Goal: Task Accomplishment & Management: Use online tool/utility

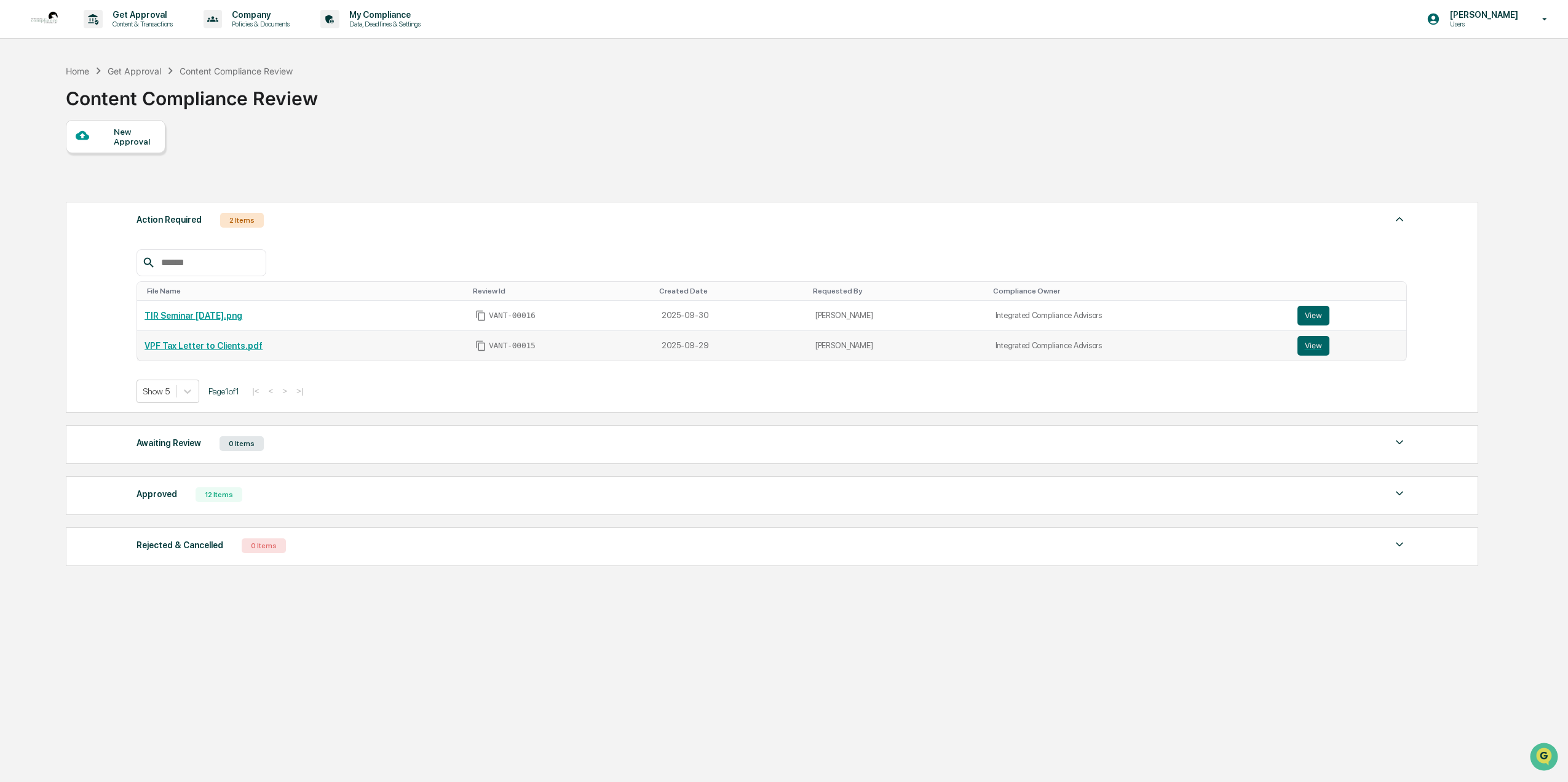
click at [190, 348] on link "VPF Tax Letter to Clients.pdf" at bounding box center [203, 345] width 118 height 10
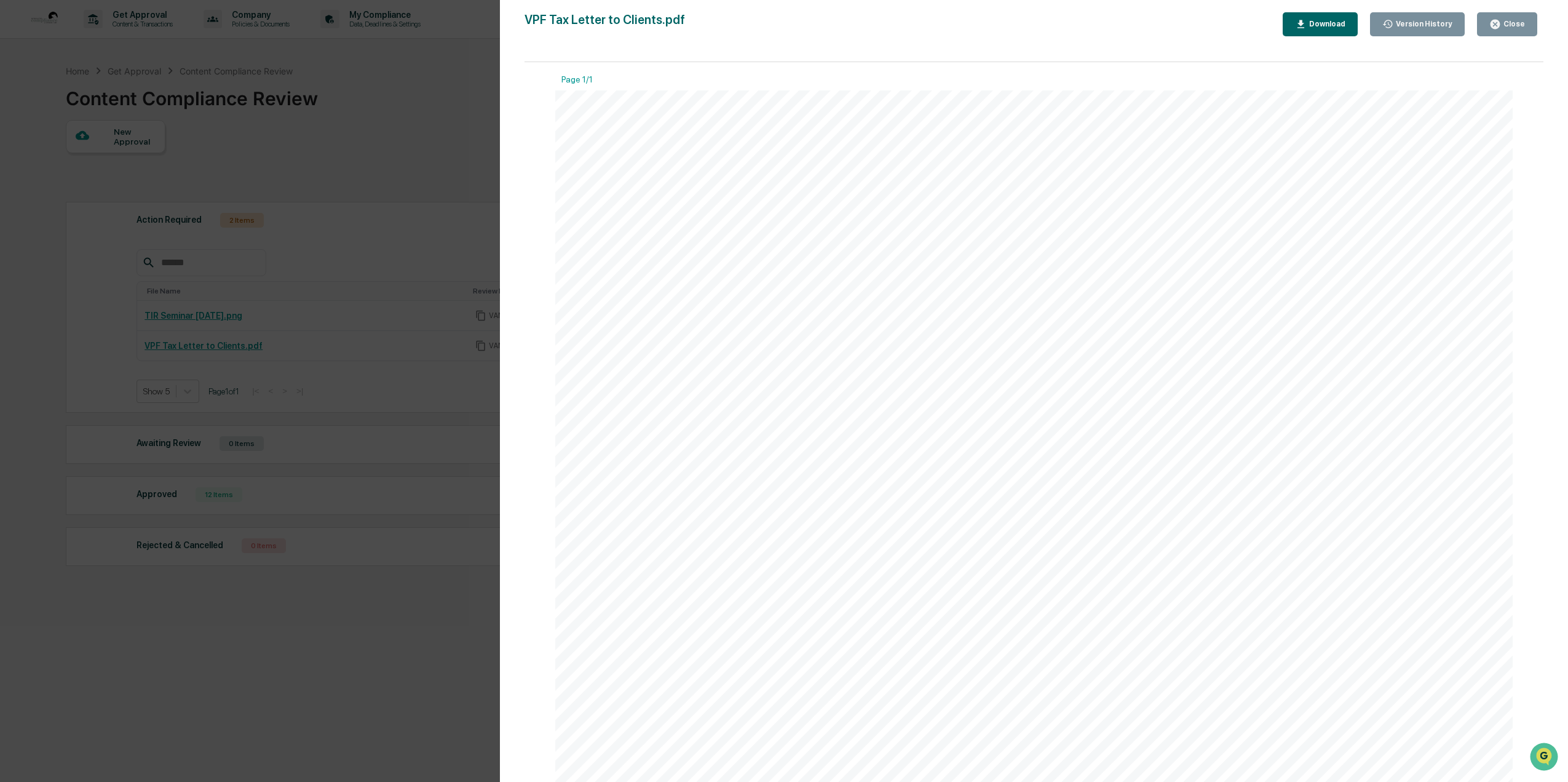
click at [1520, 22] on div "Close" at bounding box center [1513, 23] width 24 height 8
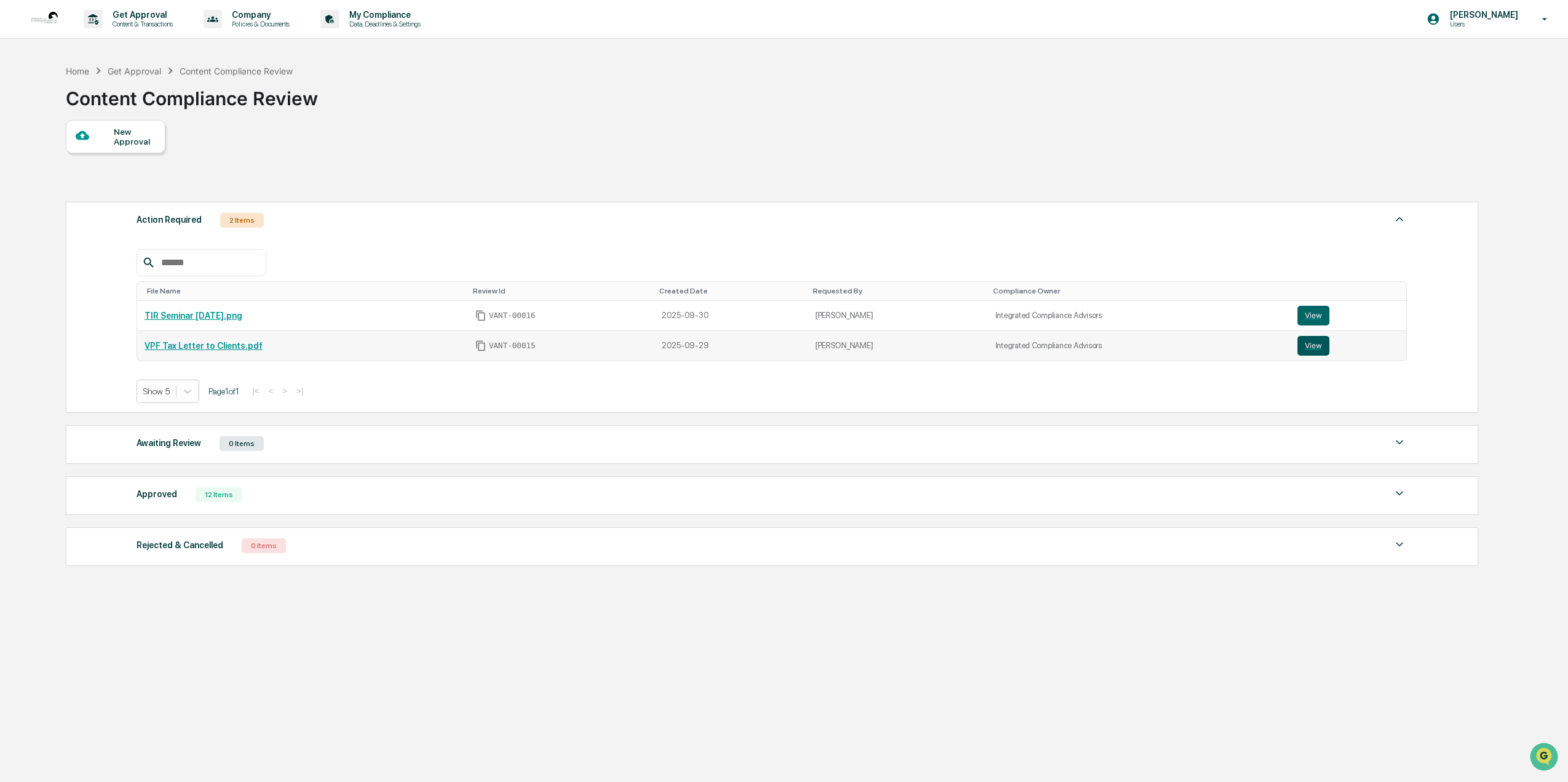
click at [1303, 344] on button "View" at bounding box center [1313, 345] width 32 height 19
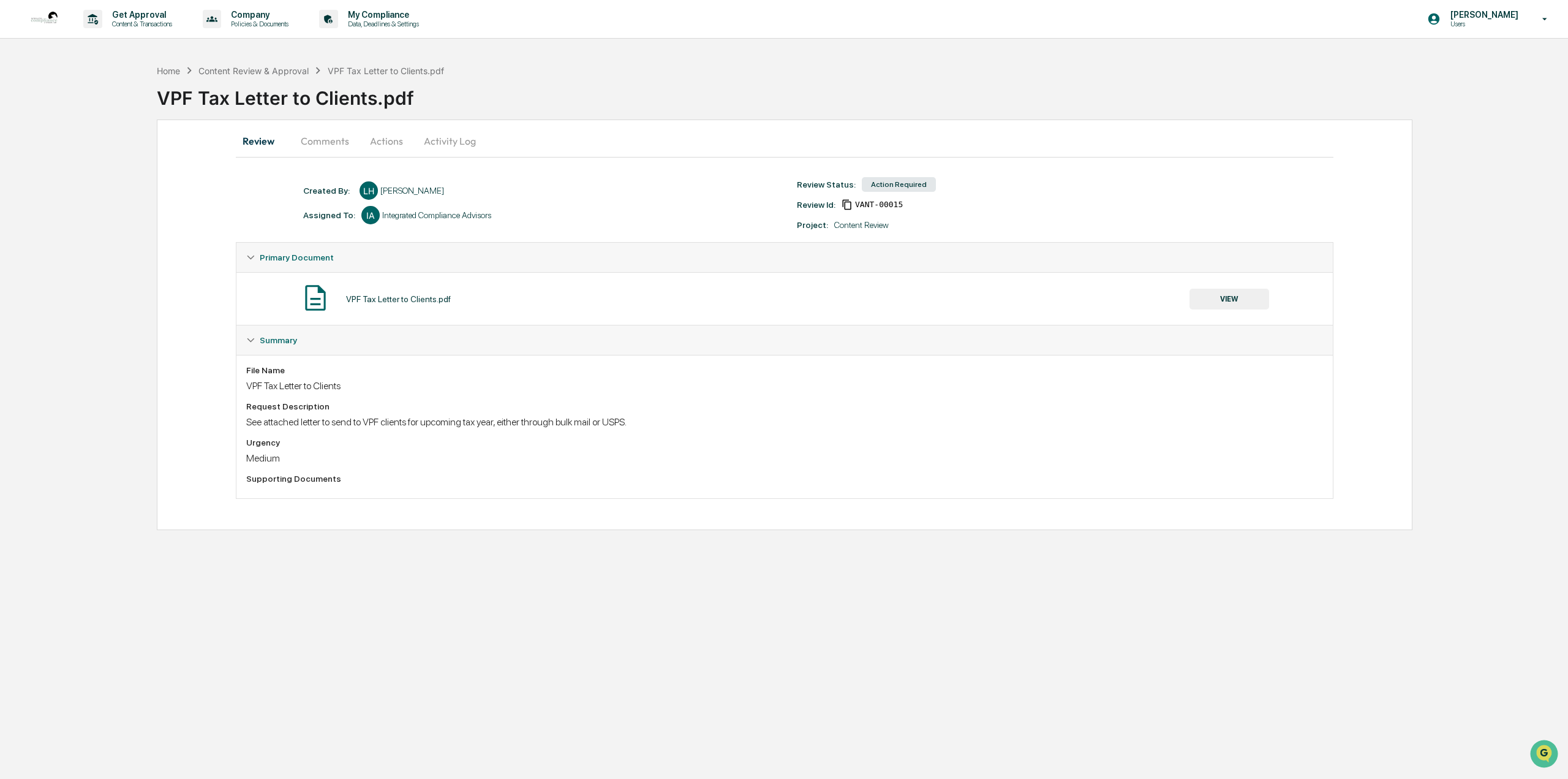
click at [388, 141] on button "Actions" at bounding box center [386, 141] width 55 height 29
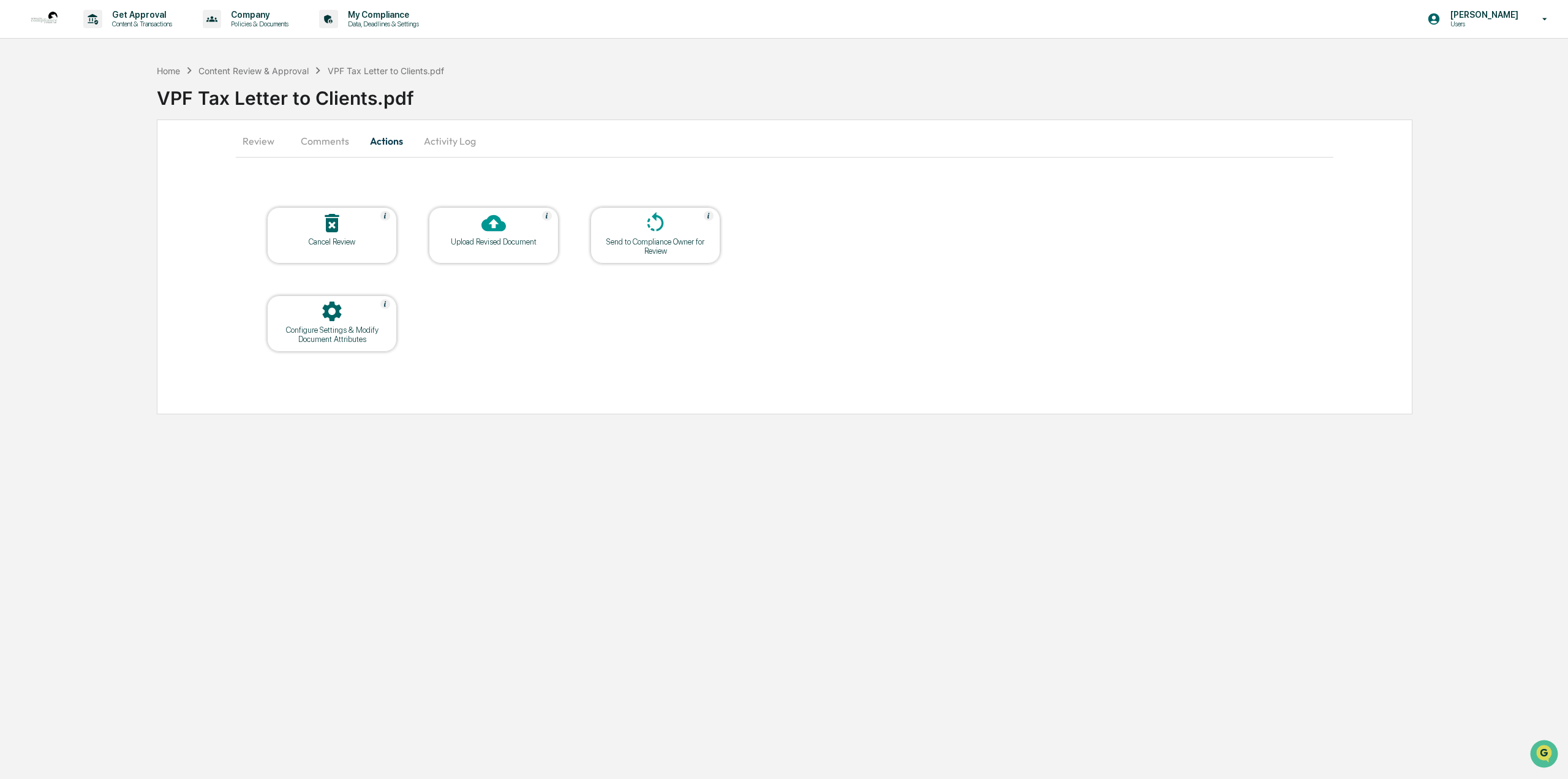
click at [488, 247] on div "Upload Revised Document" at bounding box center [494, 235] width 130 height 56
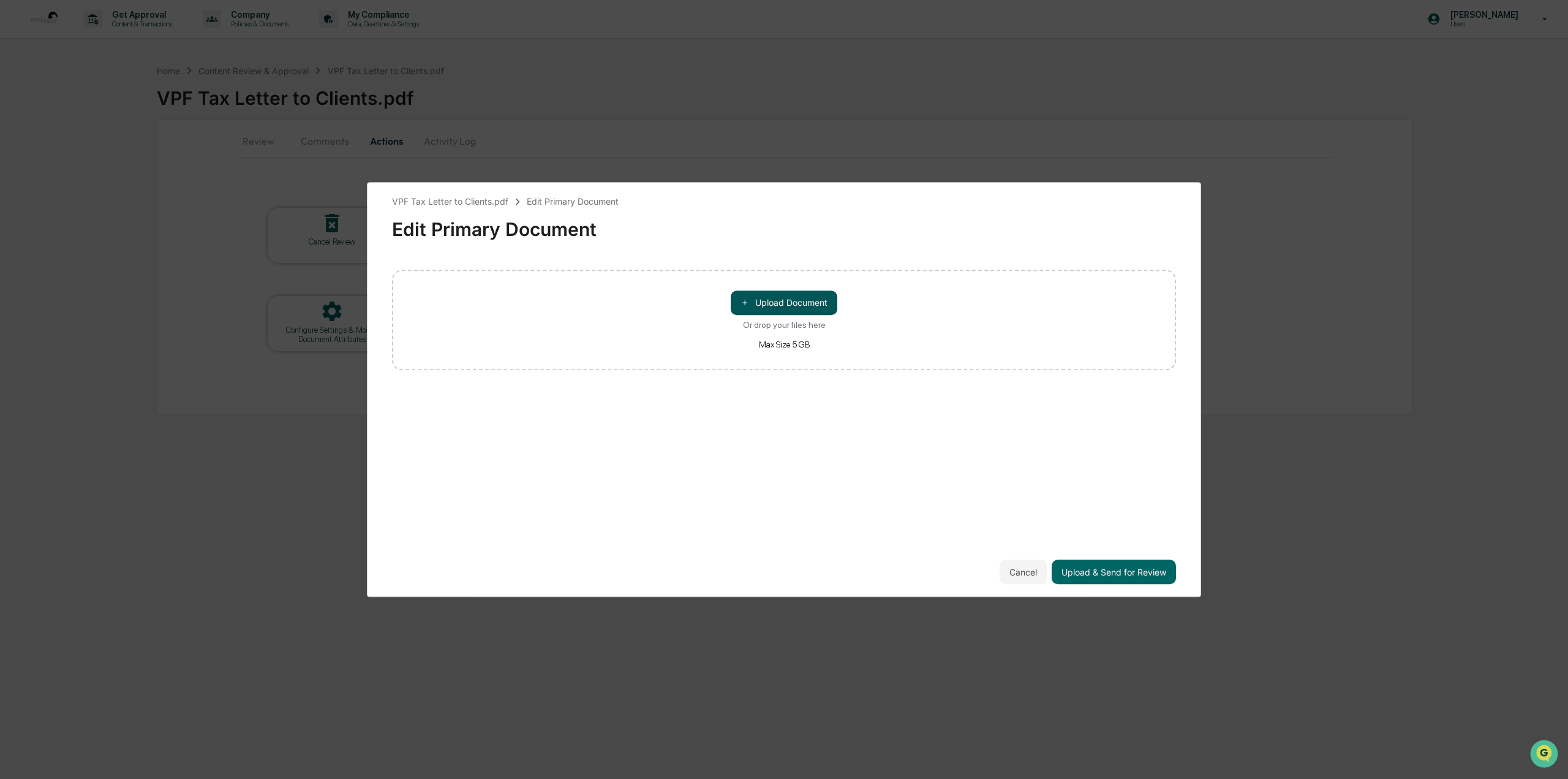
click at [815, 299] on button "＋ Upload Document" at bounding box center [784, 302] width 106 height 25
click at [1142, 566] on button "Upload & Send for Review" at bounding box center [1114, 572] width 125 height 25
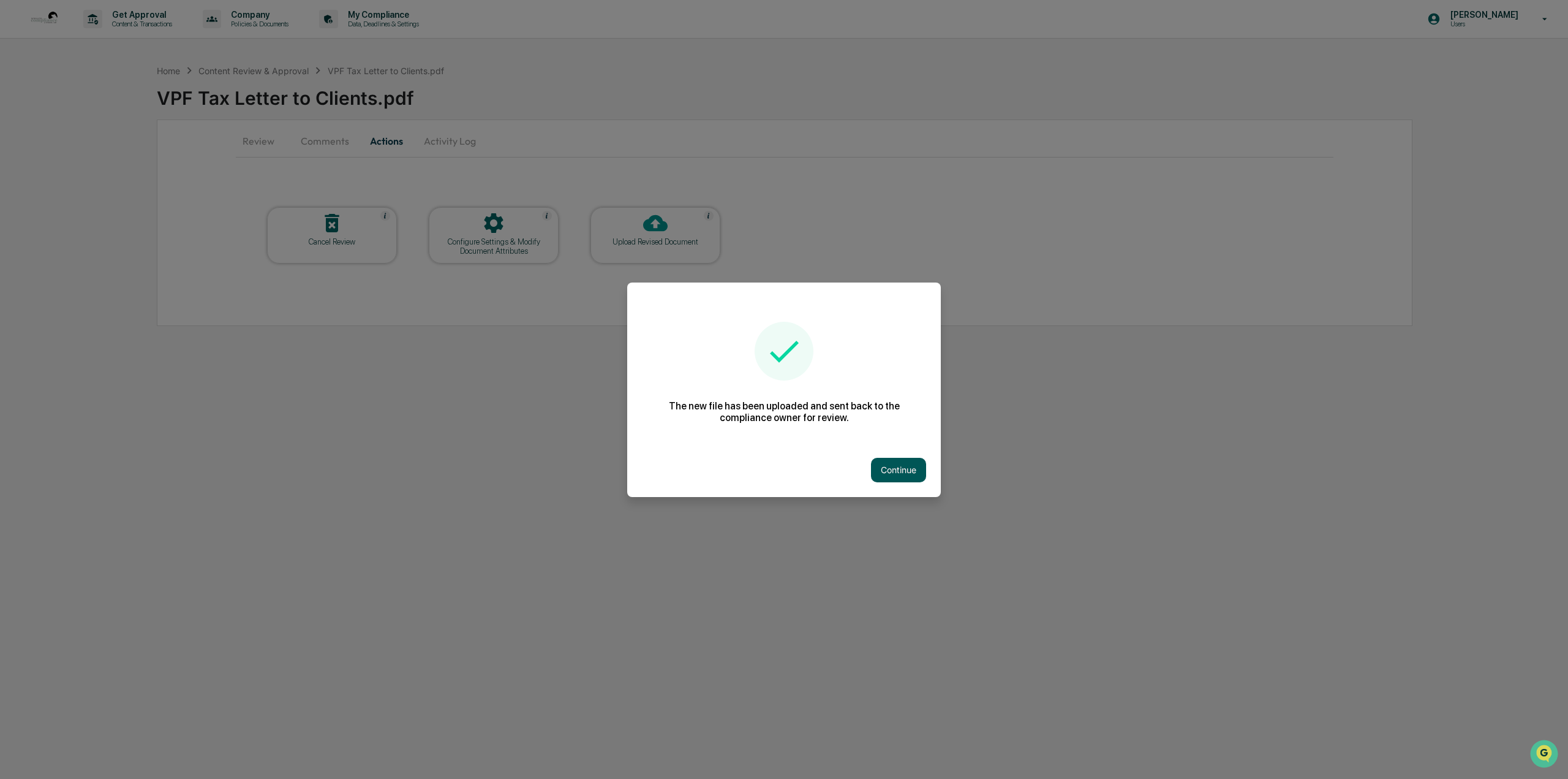
click at [897, 471] on button "Continue" at bounding box center [898, 470] width 55 height 25
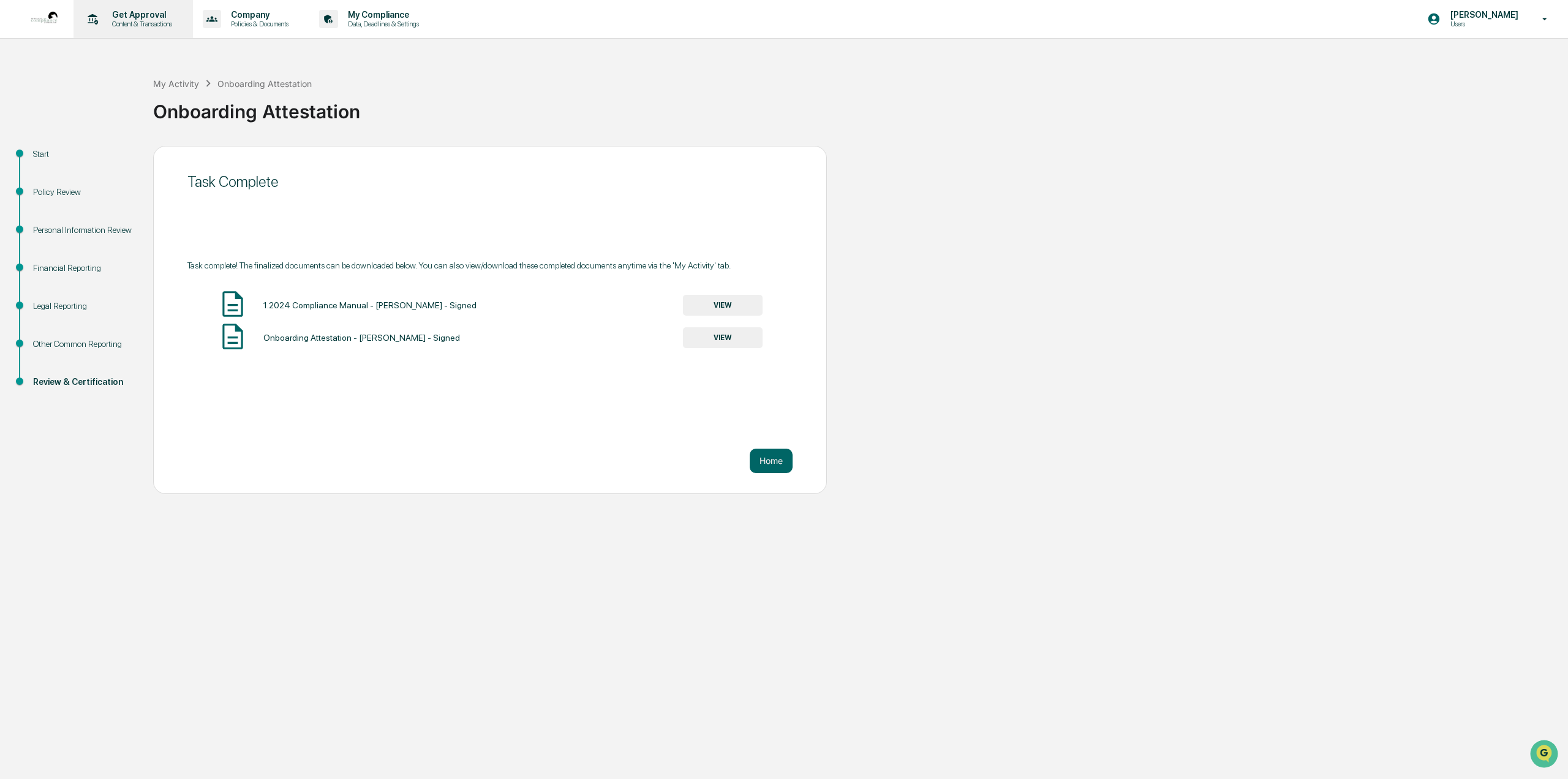
click at [132, 17] on p "Get Approval" at bounding box center [140, 15] width 76 height 10
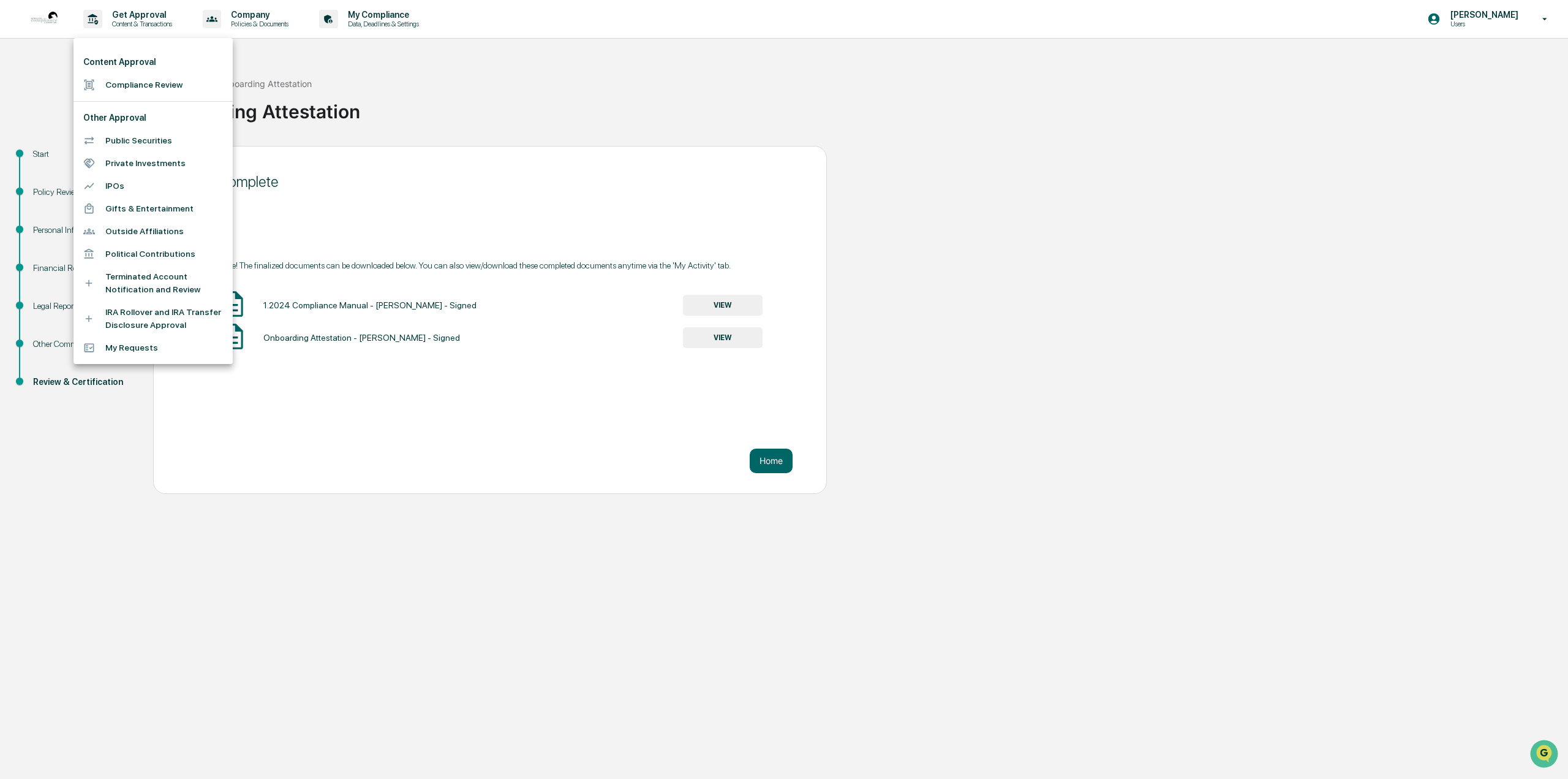
click at [117, 83] on li "Compliance Review" at bounding box center [153, 84] width 160 height 23
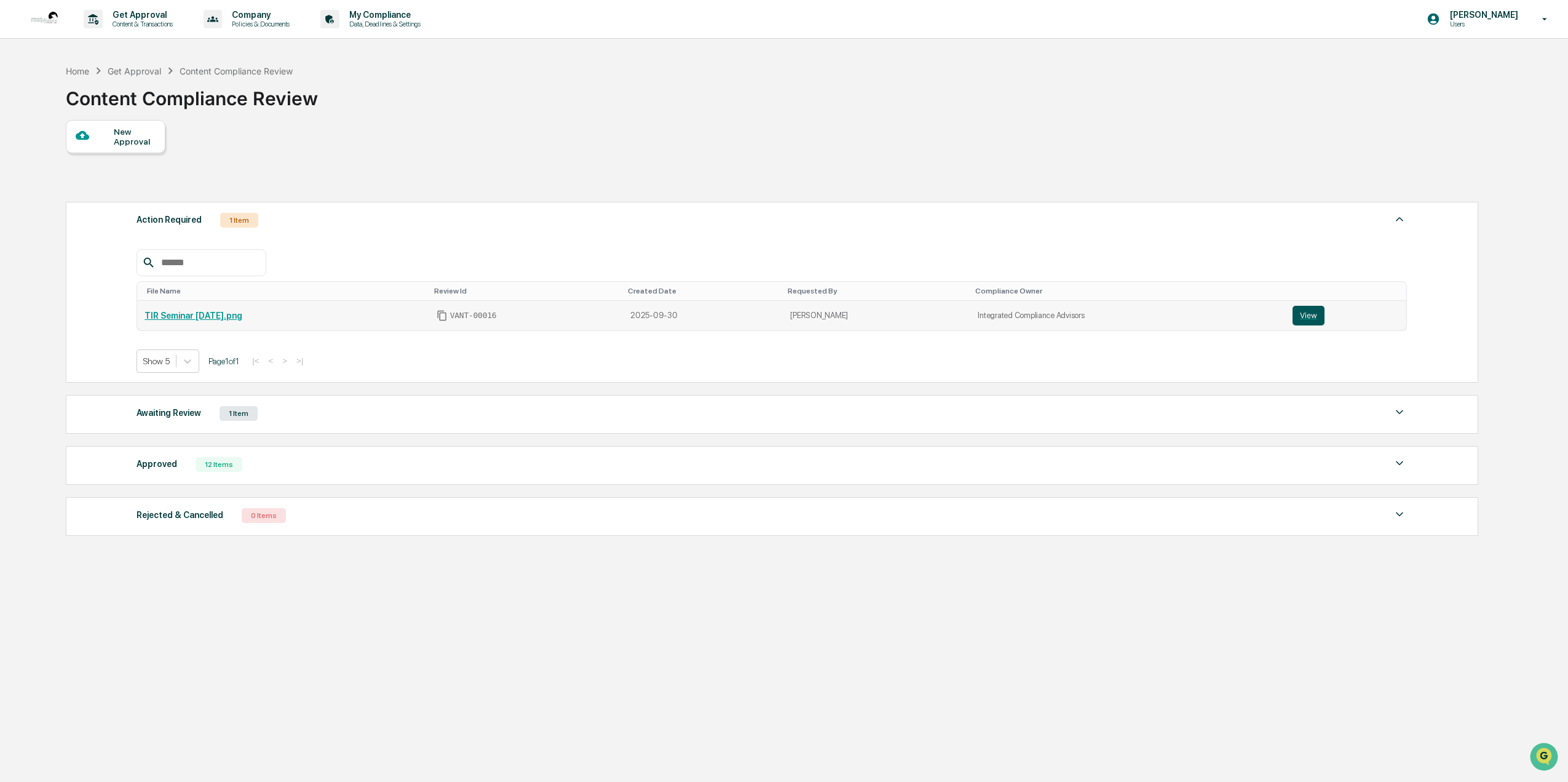
click at [1309, 316] on button "View" at bounding box center [1307, 315] width 32 height 19
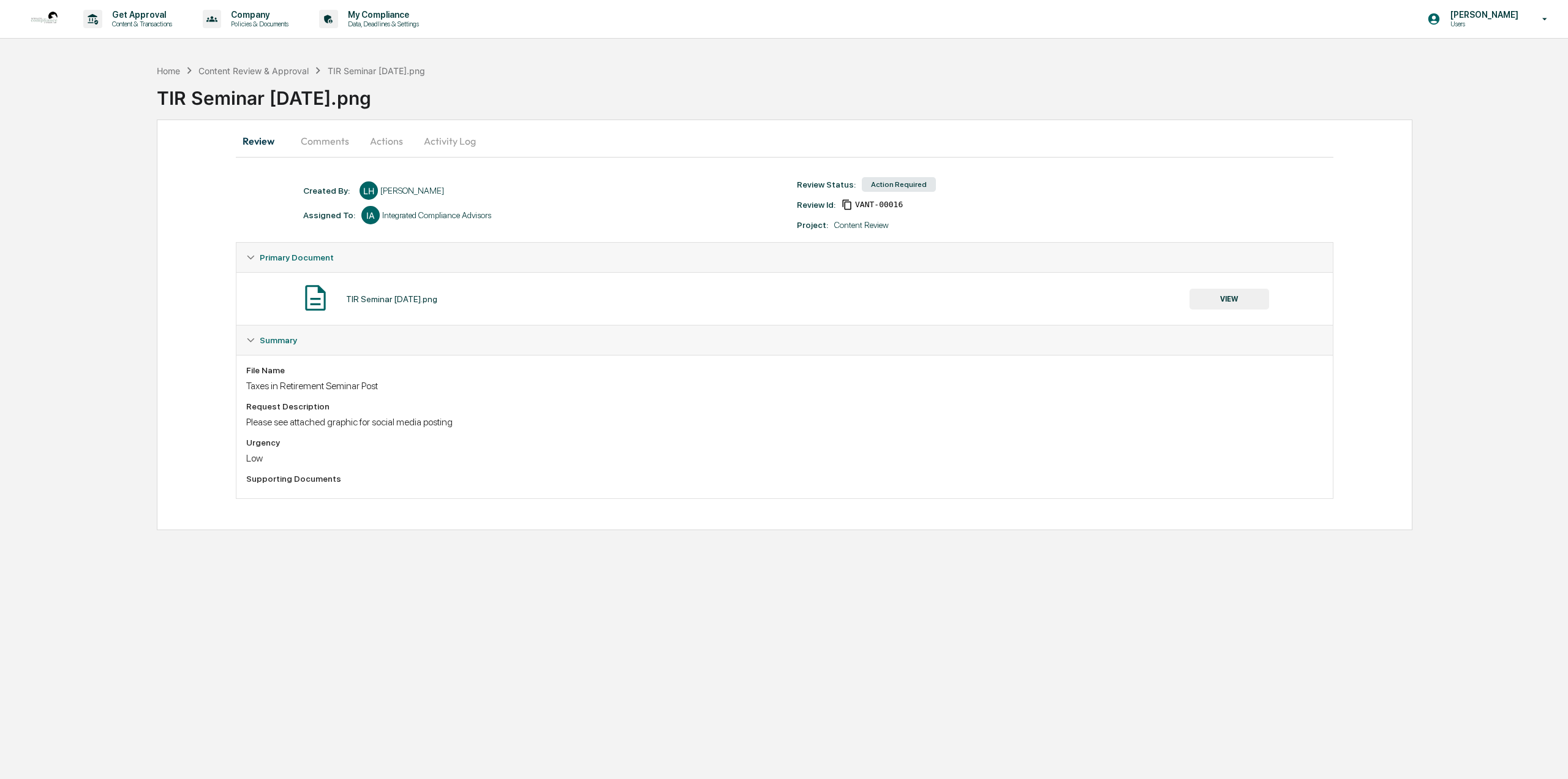
click at [379, 141] on button "Actions" at bounding box center [386, 141] width 55 height 29
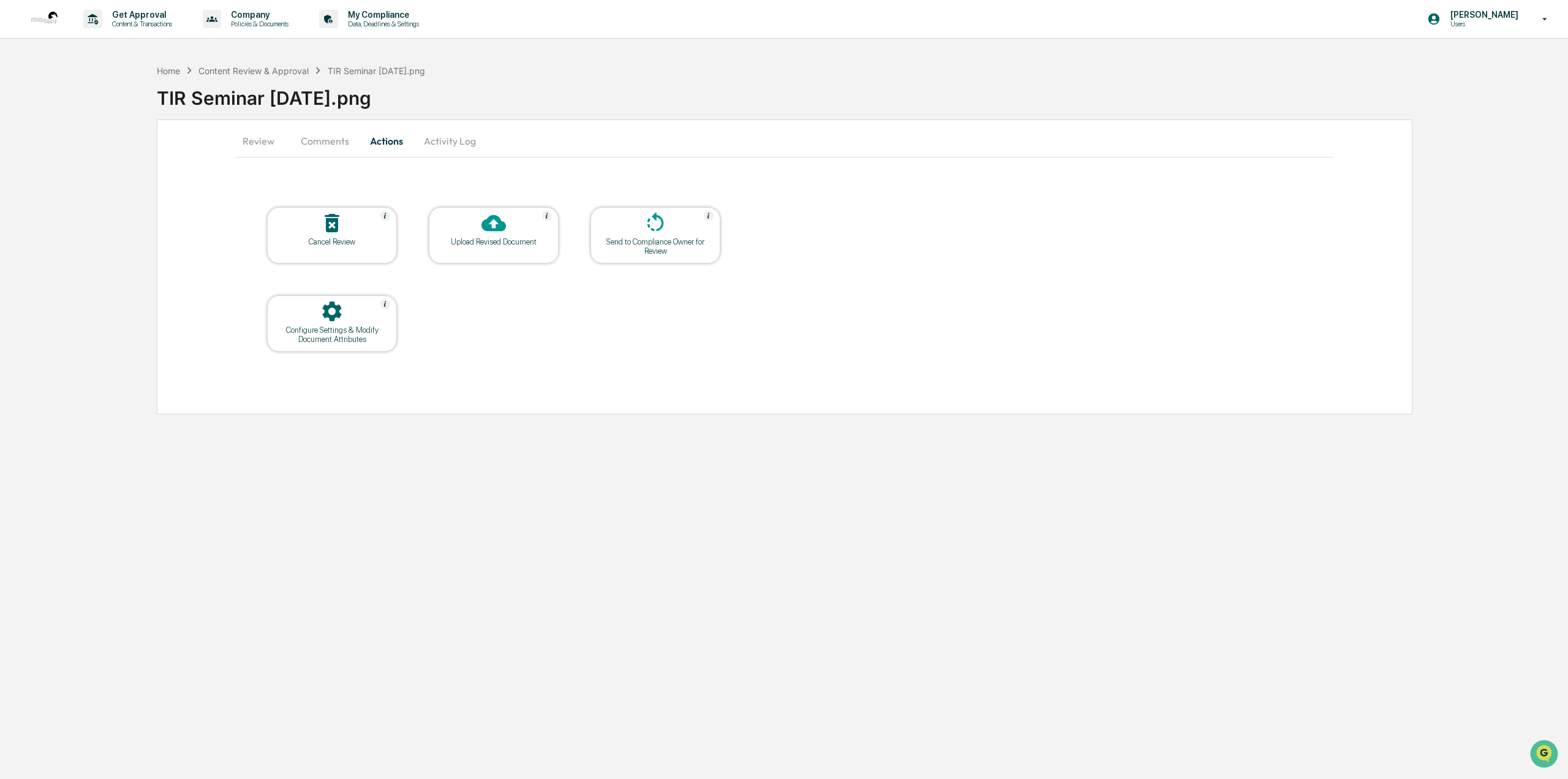
click at [471, 229] on div at bounding box center [494, 224] width 123 height 27
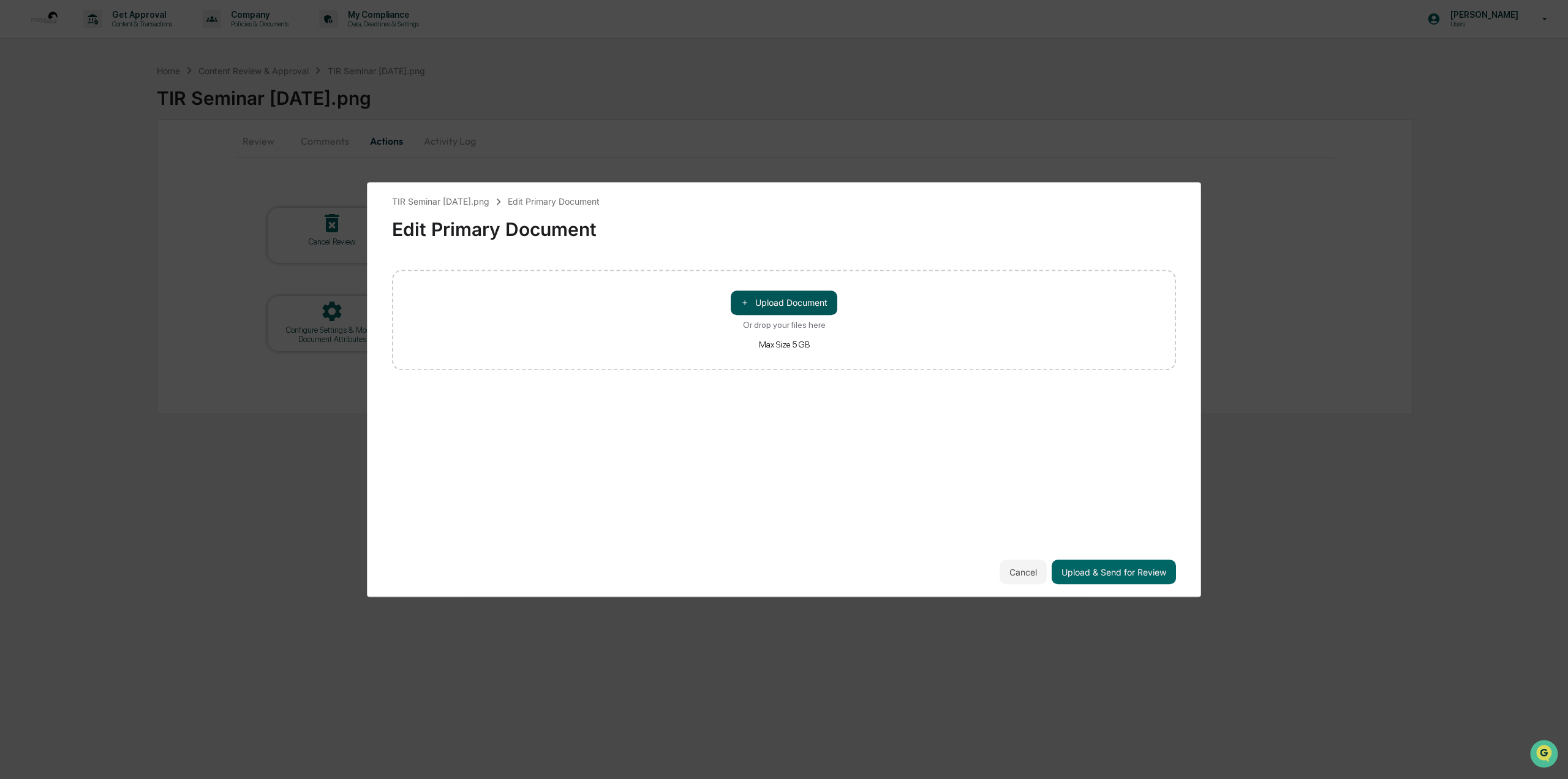
click at [757, 313] on button "＋ Upload Document" at bounding box center [784, 302] width 106 height 25
click at [1135, 565] on button "Upload & Send for Review" at bounding box center [1114, 572] width 125 height 25
